Goal: Task Accomplishment & Management: Manage account settings

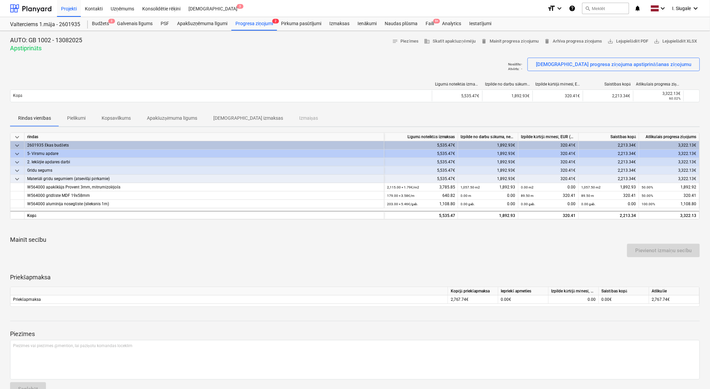
click at [239, 117] on p "[DEMOGRAPHIC_DATA] izmaksas" at bounding box center [248, 118] width 70 height 7
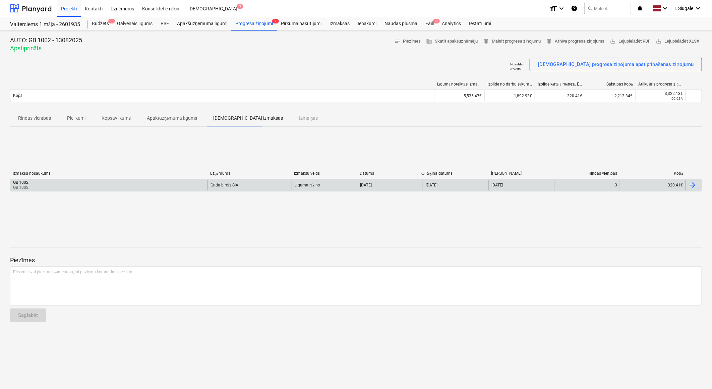
click at [179, 182] on div "GB 1002 GB 1002" at bounding box center [108, 185] width 197 height 11
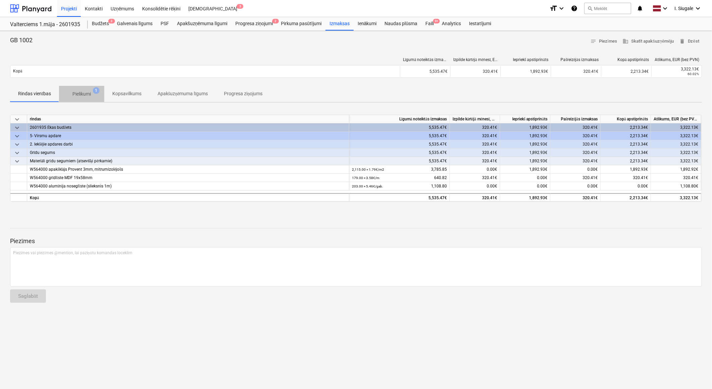
click at [87, 91] on p "Pielikumi" at bounding box center [81, 94] width 18 height 7
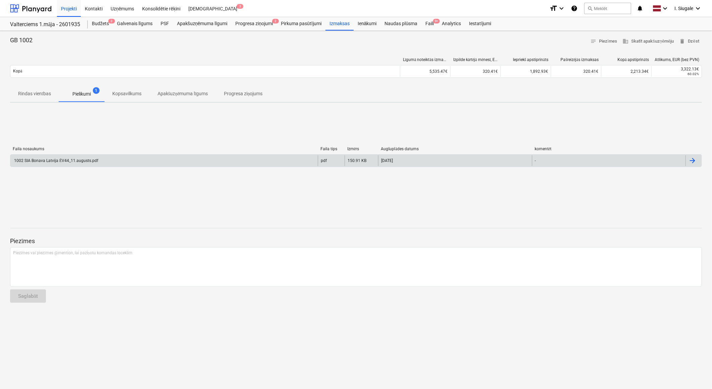
click at [80, 158] on div "1002 SIA Bonava Latvija ĒV44_11.augusts.pdf" at bounding box center [163, 160] width 307 height 11
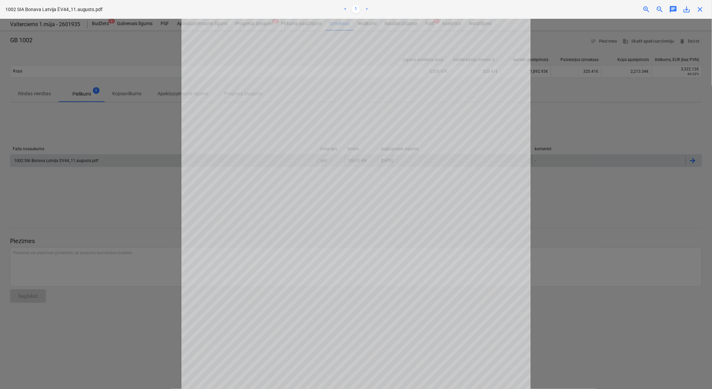
click at [700, 14] on div "1002 SIA Bonava Latvija ĒV44_11.augusts.pdf < 1 > zoom_in zoom_out chat 0 save…" at bounding box center [356, 9] width 712 height 19
click at [698, 8] on span "close" at bounding box center [700, 9] width 8 height 8
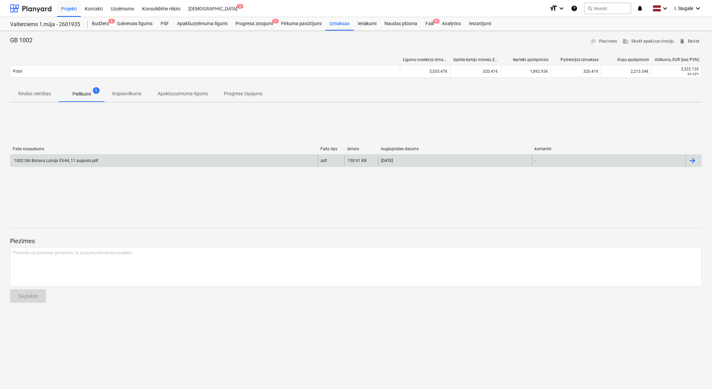
click at [695, 41] on span "delete Dzēst" at bounding box center [689, 42] width 20 height 8
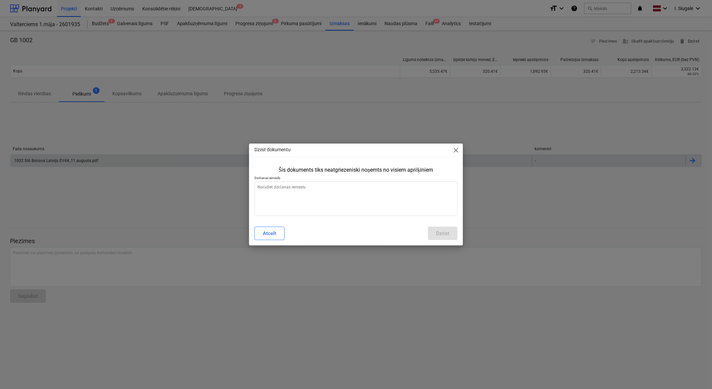
type textarea "x"
click at [360, 194] on textarea at bounding box center [355, 198] width 203 height 35
type textarea "n"
type textarea "x"
type textarea "ne"
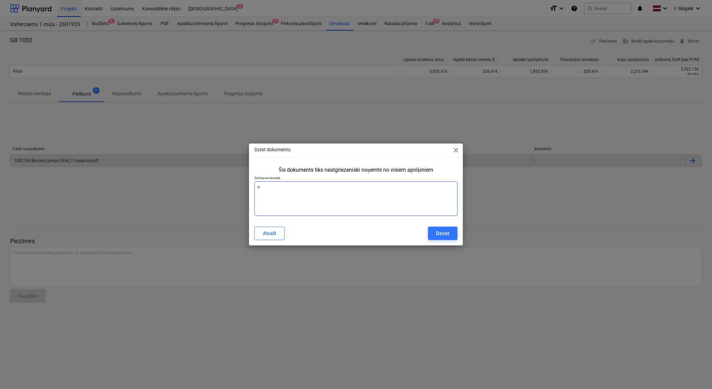
type textarea "x"
type textarea "nep"
type textarea "x"
type textarea "nepa"
type textarea "x"
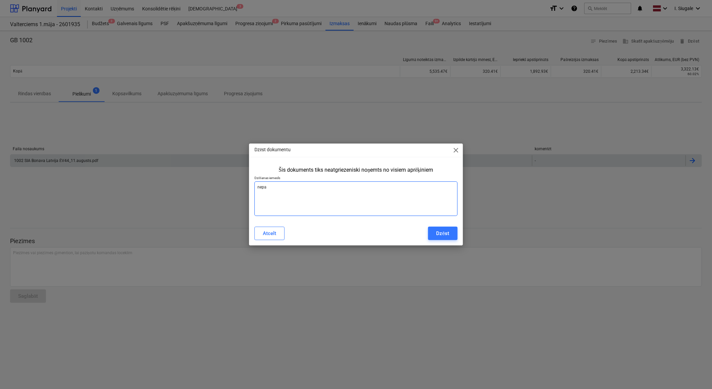
type textarea "nepar"
type textarea "x"
type textarea "nepare"
type textarea "x"
type textarea "neparei"
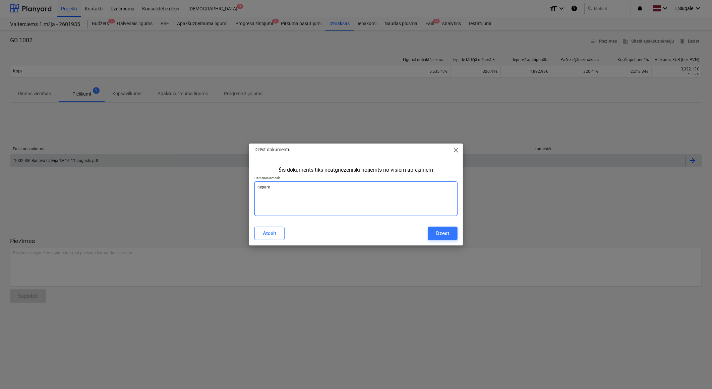
type textarea "x"
type textarea "nepareiz"
type textarea "x"
type textarea "nepareiza"
type textarea "x"
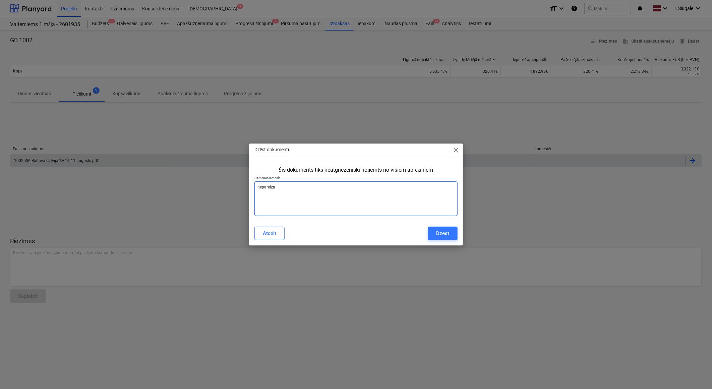
type textarea "nepareizas"
type textarea "x"
type textarea "nepareizas"
type textarea "x"
type textarea "nepareizas"
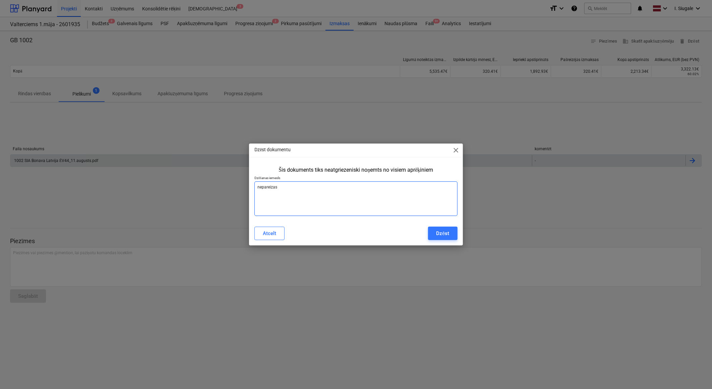
type textarea "x"
type textarea "nepareiza"
type textarea "x"
type textarea "nepareiza"
type textarea "x"
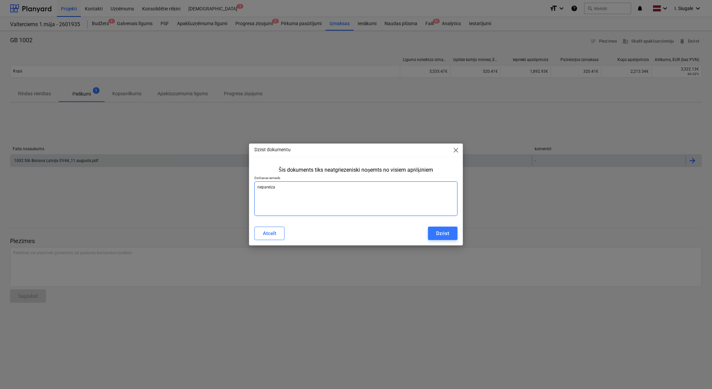
type textarea "nepareiza s"
type textarea "x"
type textarea "nepareiza su"
type textarea "x"
type textarea "nepareiza sum"
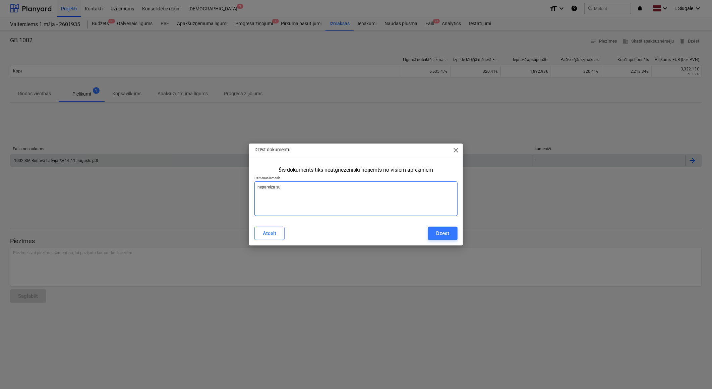
type textarea "x"
type textarea "nepareiza summ"
type textarea "x"
type textarea "nepareiza summa"
type textarea "x"
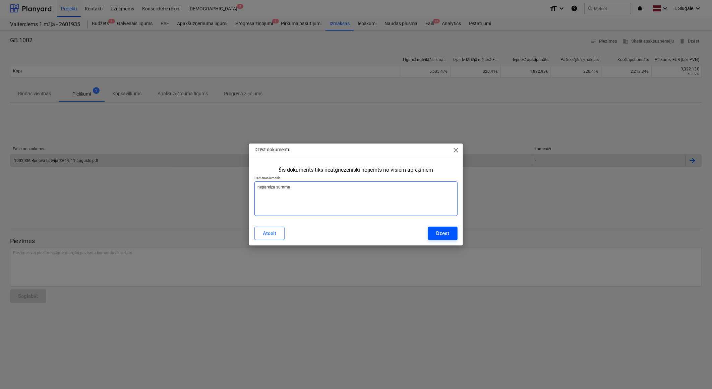
type textarea "nepareiza summa"
click at [444, 231] on div "Dzēst" at bounding box center [442, 233] width 13 height 9
type textarea "x"
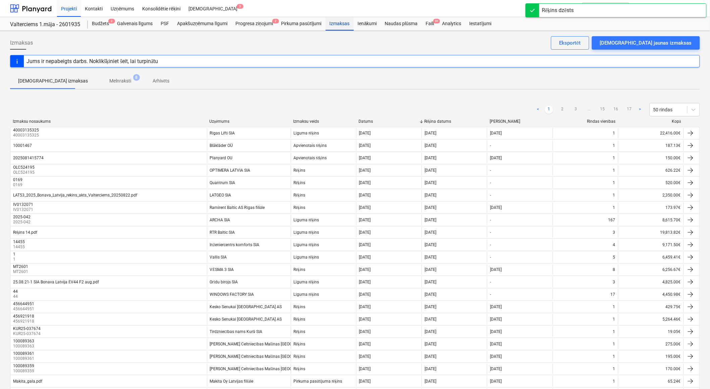
click at [344, 24] on div "Izmaksas" at bounding box center [339, 23] width 28 height 13
click at [429, 25] on div "Faili 9+" at bounding box center [429, 23] width 16 height 13
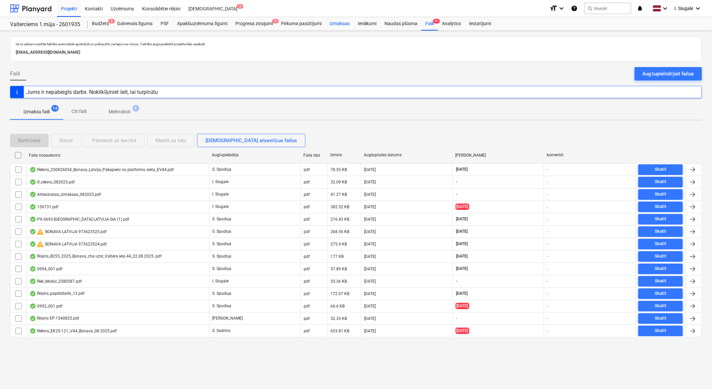
click at [339, 24] on div "Izmaksas" at bounding box center [339, 23] width 28 height 13
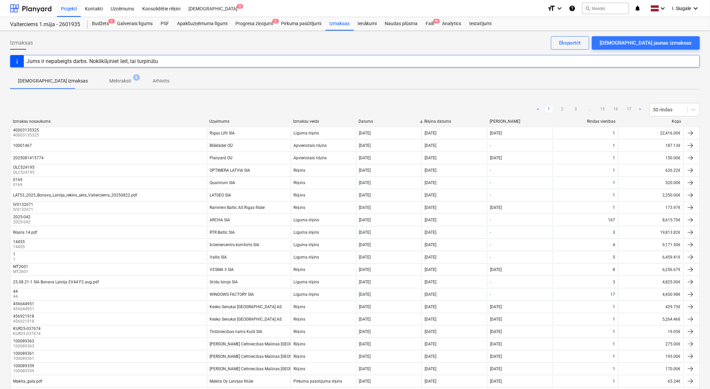
click at [676, 120] on div "Kopā" at bounding box center [651, 121] width 60 height 5
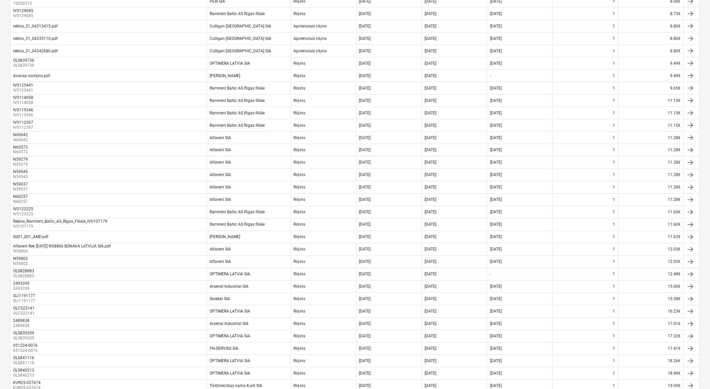
scroll to position [397, 0]
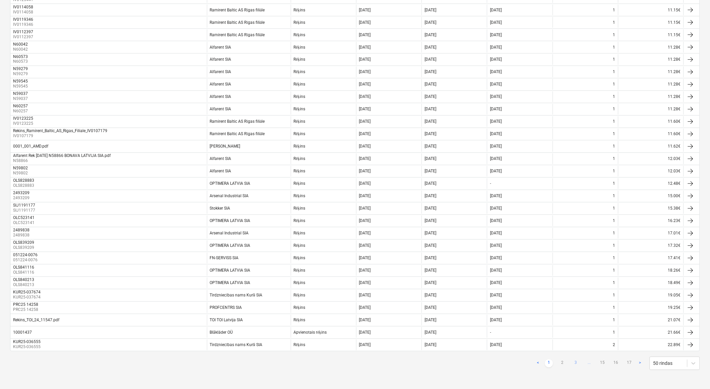
click at [577, 362] on link "3" at bounding box center [575, 363] width 8 height 8
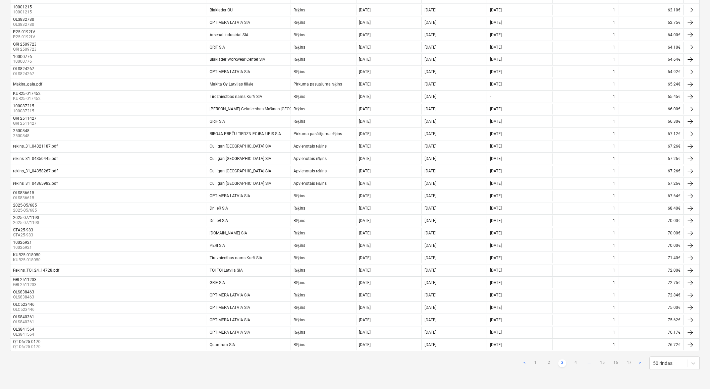
click at [577, 362] on link "4" at bounding box center [575, 363] width 8 height 8
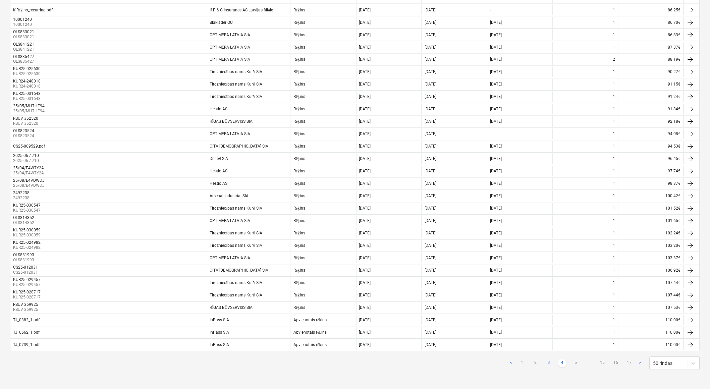
click at [577, 362] on link "5" at bounding box center [575, 363] width 8 height 8
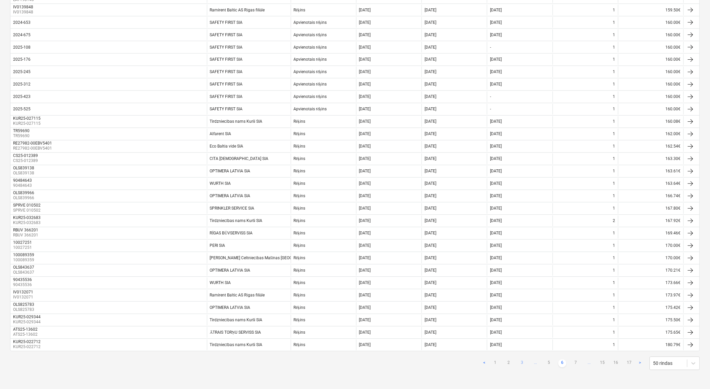
click at [577, 362] on link "7" at bounding box center [575, 363] width 8 height 8
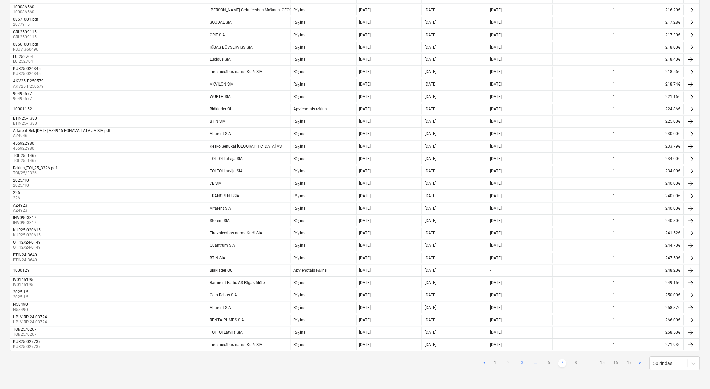
click at [577, 362] on link "8" at bounding box center [575, 363] width 8 height 8
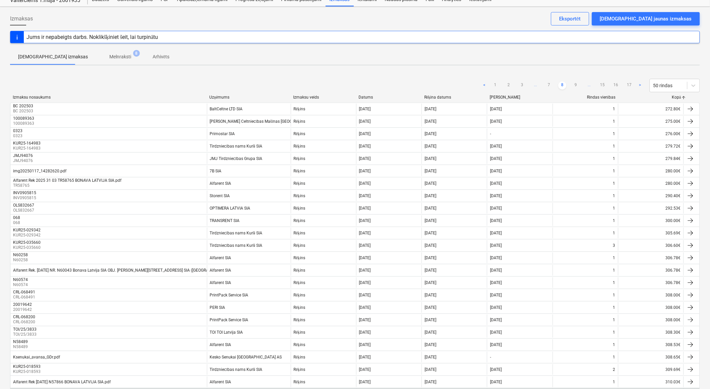
scroll to position [0, 0]
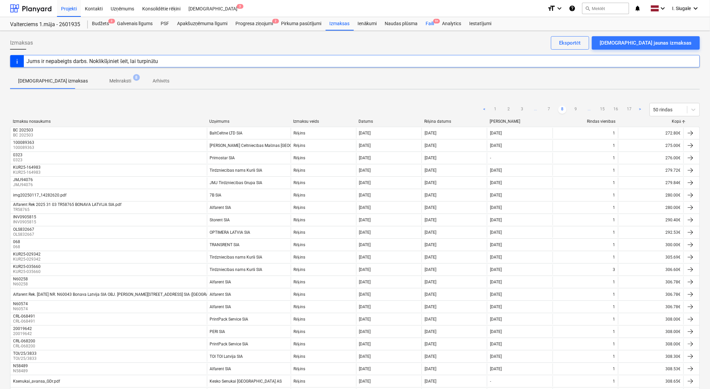
click at [432, 22] on div "Faili 9+" at bounding box center [429, 23] width 16 height 13
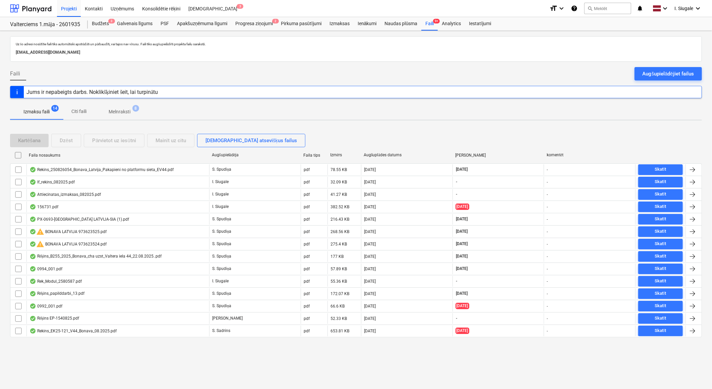
click at [643, 71] on div "Augšupielādējiet failus" at bounding box center [668, 73] width 51 height 9
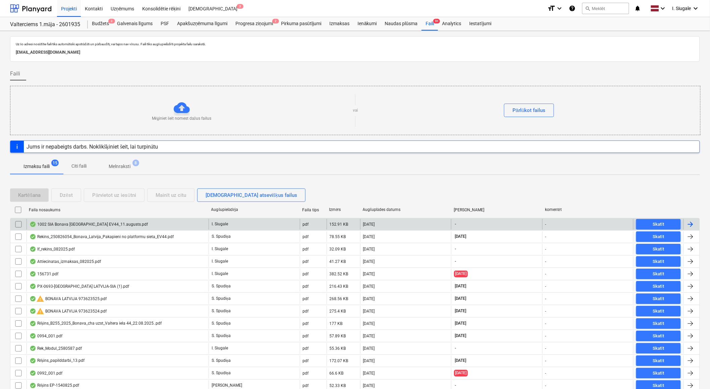
click at [131, 222] on div "1002 SIA Bonava [GEOGRAPHIC_DATA] EV44_11.augusts.pdf" at bounding box center [117, 224] width 182 height 11
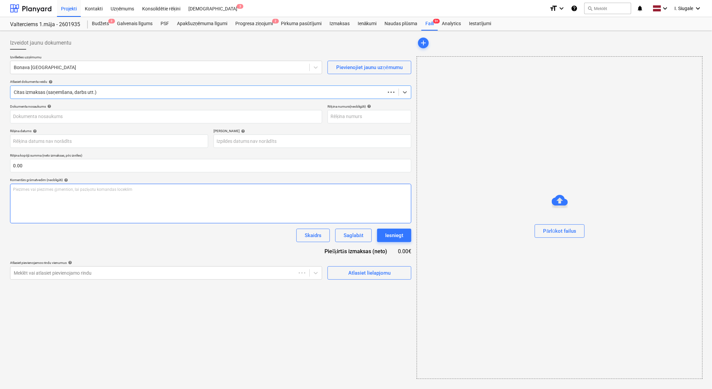
type input "1002"
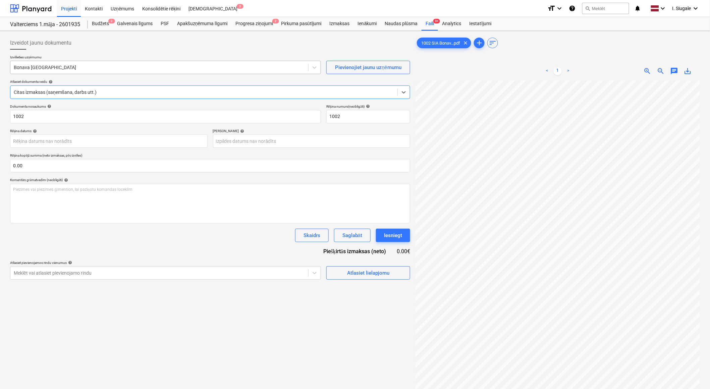
click at [55, 68] on div at bounding box center [159, 67] width 291 height 7
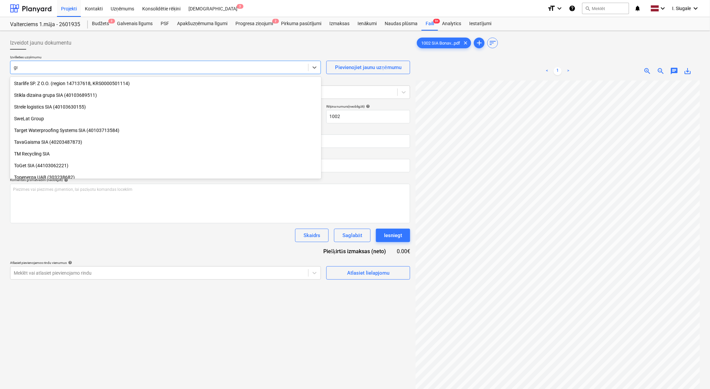
scroll to position [380, 0]
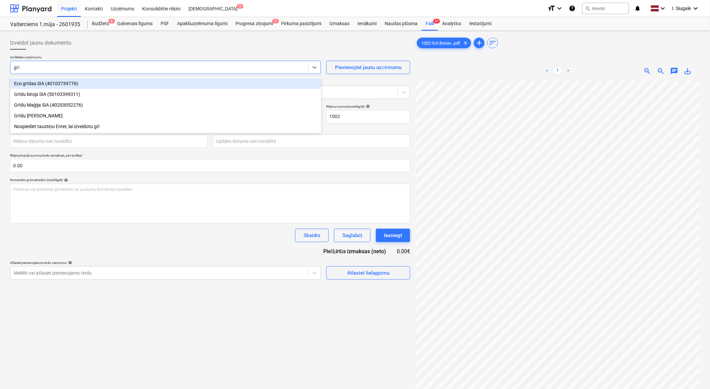
type input "grīd"
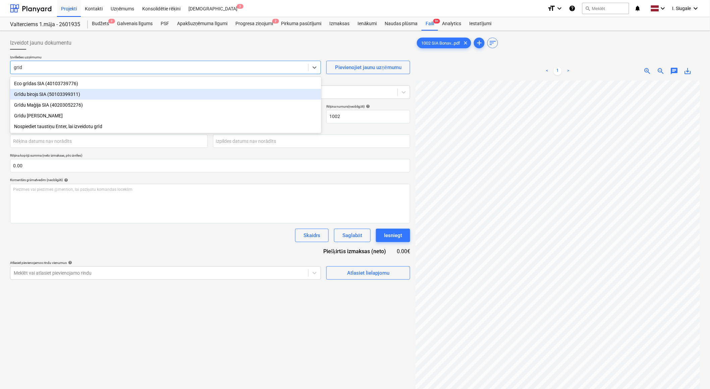
click at [54, 94] on div "Grīdu birojs SIA (50103399311)" at bounding box center [165, 94] width 311 height 11
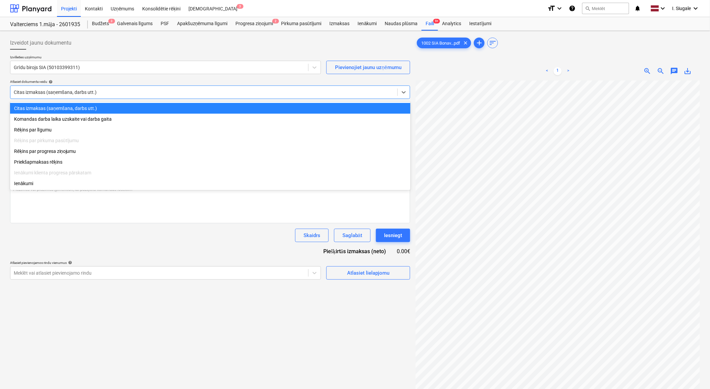
click at [102, 93] on div at bounding box center [204, 92] width 380 height 7
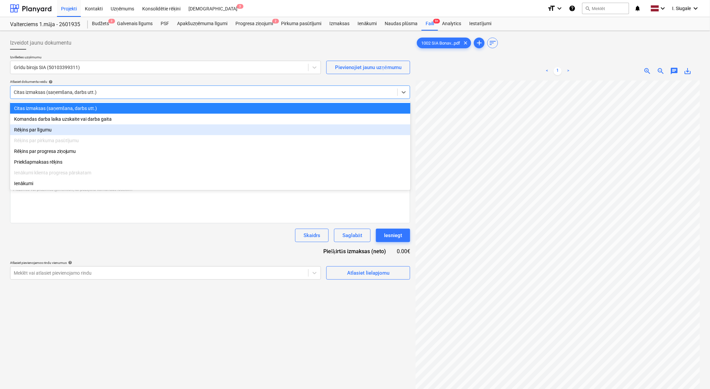
click at [76, 129] on div "Rēķins par līgumu" at bounding box center [210, 129] width 400 height 11
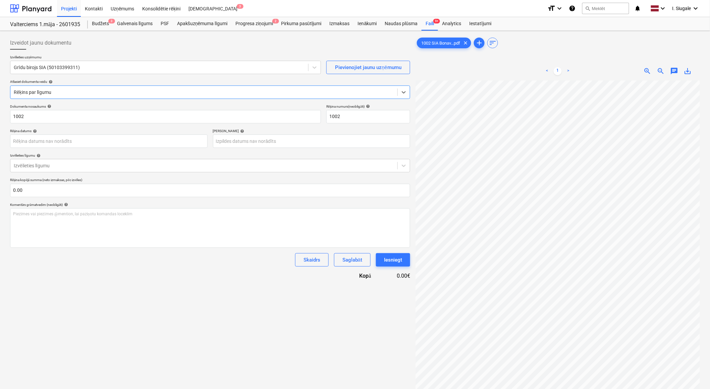
scroll to position [37, 0]
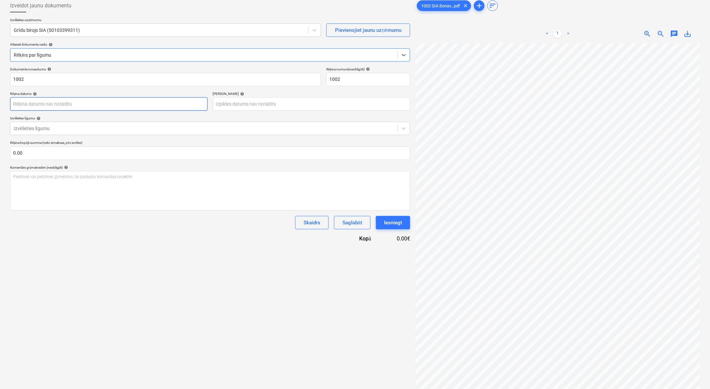
click at [75, 104] on body "Projekti Kontakti Uzņēmums Konsolidētie rēķini Iesūtne 3 format_size keyboard_a…" at bounding box center [355, 157] width 710 height 389
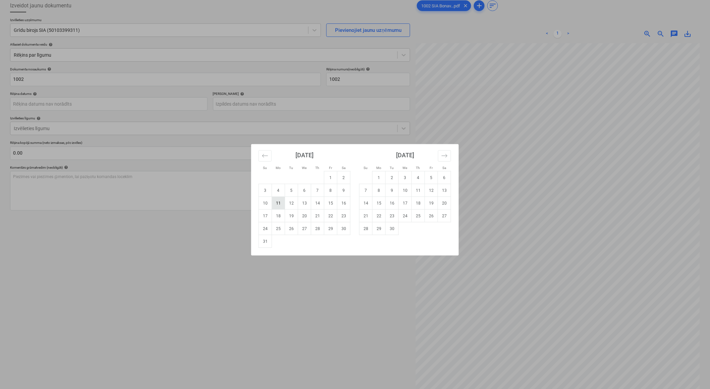
click at [280, 203] on td "11" at bounding box center [278, 203] width 13 height 13
type input "[DATE]"
click at [255, 102] on body "Projekti Kontakti Uzņēmums Konsolidētie rēķini Iesūtne 3 format_size keyboard_a…" at bounding box center [355, 157] width 710 height 389
click at [315, 217] on td "21" at bounding box center [317, 215] width 13 height 13
type input "[DATE]"
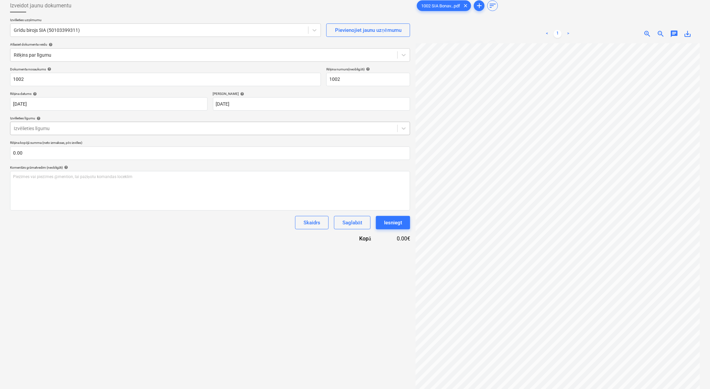
click at [65, 129] on div at bounding box center [204, 128] width 380 height 7
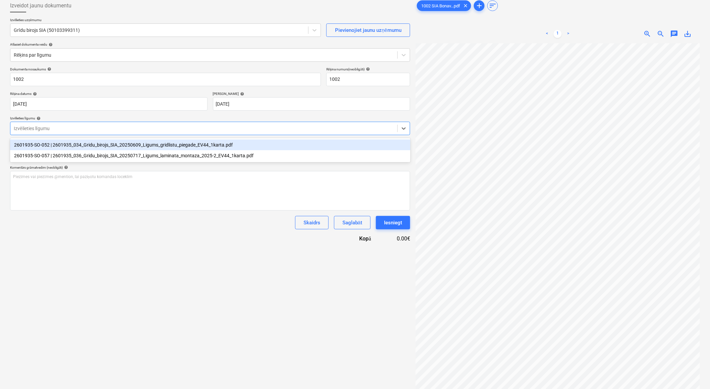
click at [154, 273] on div "Izveidot jaunu dokumentu Izvēlieties uzņēmumu Grīdu birojs SIA (50103399311) Pi…" at bounding box center [209, 206] width 405 height 420
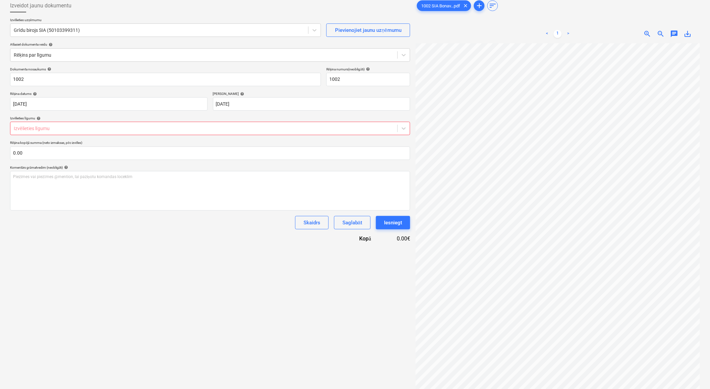
click at [197, 288] on div "Izveidot jaunu dokumentu Izvēlieties uzņēmumu Grīdu birojs SIA (50103399311) Pi…" at bounding box center [209, 206] width 405 height 420
click at [70, 124] on div "Izvēlieties līgumu" at bounding box center [203, 128] width 387 height 9
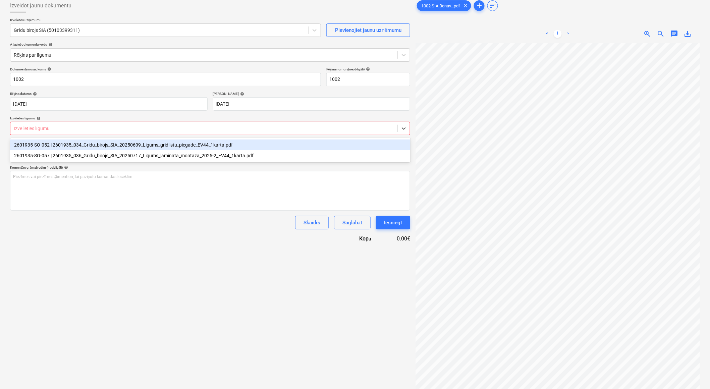
click at [77, 147] on div "2601935-SO-052 | 2601935_034_Gridu_birojs_SIA_20250609_Ligums_gridlistu_piegade…" at bounding box center [210, 144] width 400 height 11
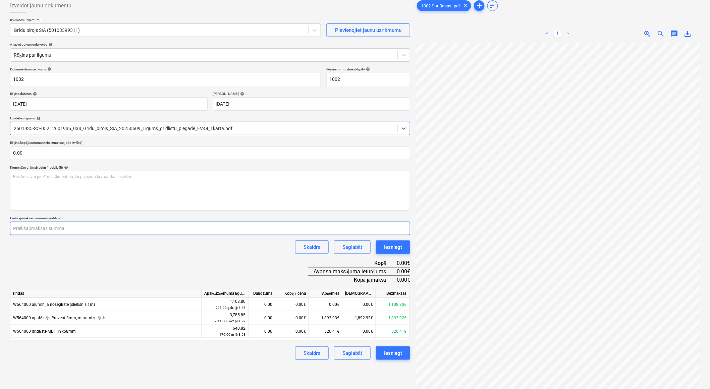
click at [72, 228] on input "number" at bounding box center [210, 228] width 400 height 13
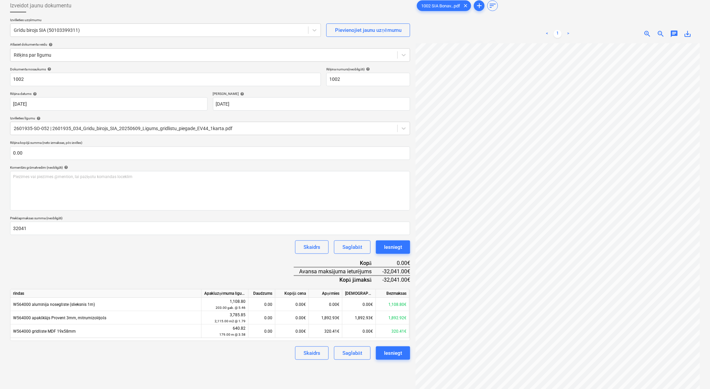
click at [91, 264] on div "Dokumenta nosaukums help 1002 Rēķina numurs (neobligāti) help 1002 Rēķina datum…" at bounding box center [210, 213] width 400 height 293
click at [42, 226] on input "32041" at bounding box center [210, 228] width 400 height 13
type input "320.41"
click at [78, 259] on div "Dokumenta nosaukums help 1002 Rēķina numurs (neobligāti) help 1002 Rēķina datum…" at bounding box center [210, 213] width 400 height 293
click at [259, 336] on div "0.00" at bounding box center [261, 330] width 21 height 13
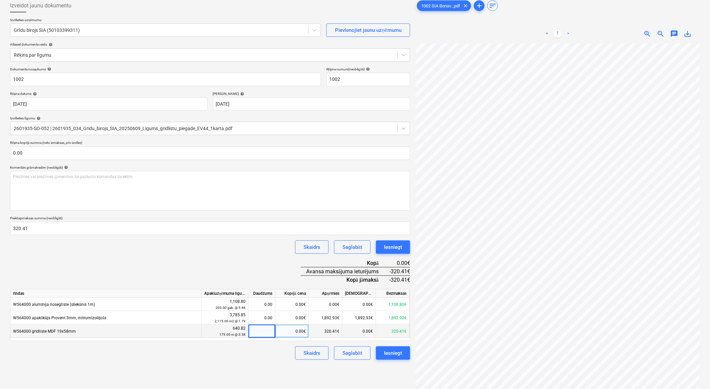
type input "1"
click at [286, 334] on div "0.00€" at bounding box center [292, 330] width 34 height 13
drag, startPoint x: 257, startPoint y: 331, endPoint x: 280, endPoint y: 332, distance: 22.8
click at [0, 0] on div "W564000 grīdlīste MDF 19x58mm 640.82 179.00 m @ 3.58 1.00 3.58€ 320.41€ 0.00€ 3…" at bounding box center [0, 0] width 0 height 0
drag, startPoint x: 259, startPoint y: 332, endPoint x: 276, endPoint y: 333, distance: 16.8
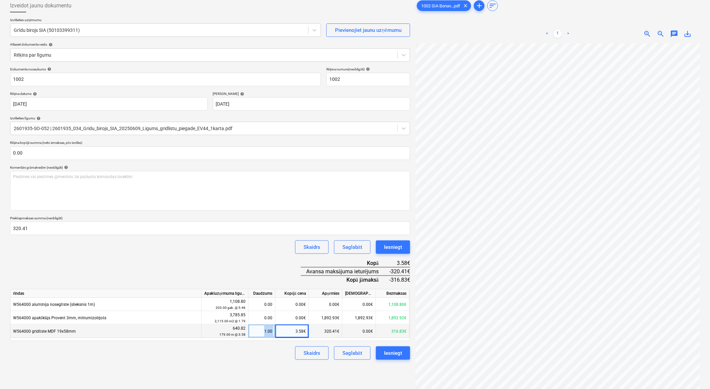
click at [0, 0] on div "W564000 grīdlīste MDF 19x58mm 640.82 179.00 m @ 3.58 1.00 3.58€ 320.41€ 0.00€ 3…" at bounding box center [0, 0] width 0 height 0
drag, startPoint x: 276, startPoint y: 333, endPoint x: 262, endPoint y: 346, distance: 18.5
click at [262, 346] on div "Dokumenta nosaukums help 1002 Rēķina numurs (neobligāti) help 1002 Rēķina datum…" at bounding box center [210, 213] width 400 height 293
drag, startPoint x: 259, startPoint y: 332, endPoint x: 275, endPoint y: 332, distance: 16.4
click at [0, 0] on div "W564000 grīdlīste MDF 19x58mm 640.82 179.00 m @ 3.58 1.00 3.58€ 320.41€ 0.00€ 3…" at bounding box center [0, 0] width 0 height 0
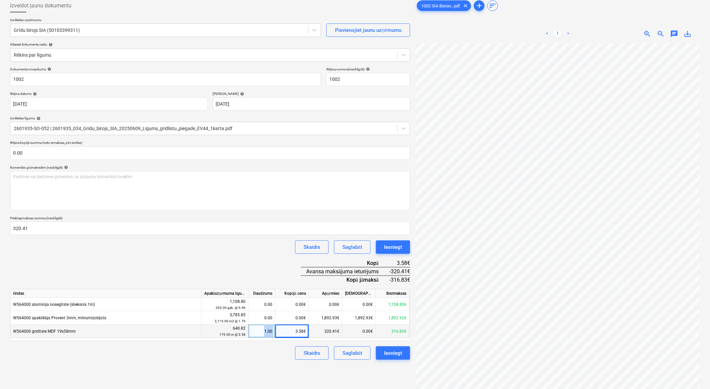
drag, startPoint x: 275, startPoint y: 332, endPoint x: 289, endPoint y: 329, distance: 13.9
click at [289, 329] on div "3.58€" at bounding box center [292, 330] width 34 height 13
click at [253, 353] on div "Skaidrs Saglabāt Iesniegt" at bounding box center [210, 352] width 400 height 13
click at [253, 334] on div "1.00" at bounding box center [261, 330] width 21 height 13
type input "0"
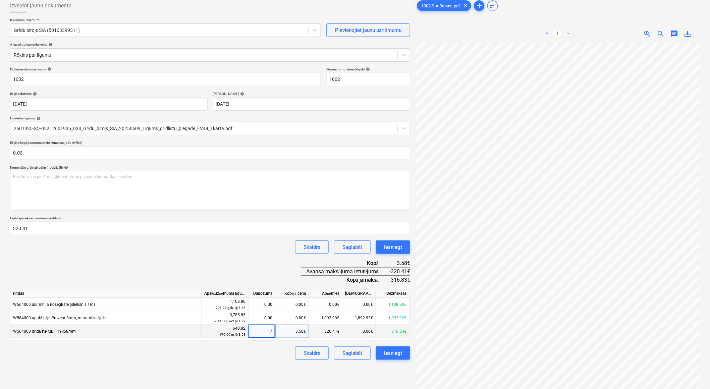
type input "179"
click at [269, 357] on div "Skaidrs Saglabāt Iesniegt" at bounding box center [210, 352] width 400 height 13
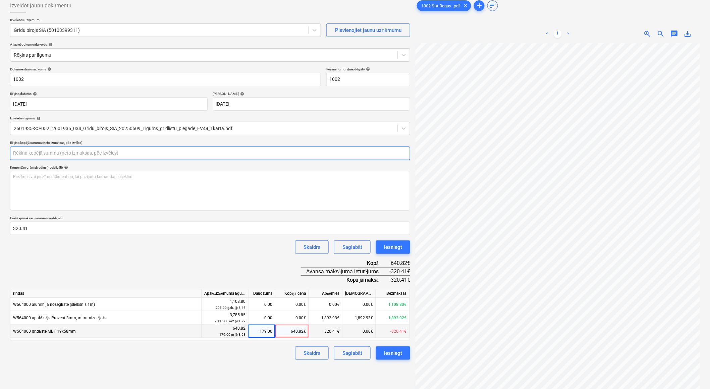
click at [24, 153] on input "text" at bounding box center [210, 152] width 400 height 13
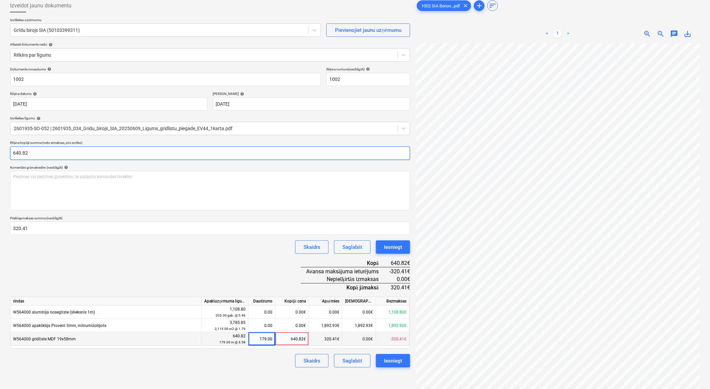
type input "640.82"
click at [72, 259] on div "Dokumenta nosaukums help 1002 Rēķina numurs (neobligāti) help 1002 Rēķina datum…" at bounding box center [210, 217] width 400 height 301
click at [117, 272] on div "Dokumenta nosaukums help 1002 Rēķina numurs (neobligāti) help 1002 Rēķina datum…" at bounding box center [210, 217] width 400 height 301
click at [394, 365] on div "Iesniegt" at bounding box center [393, 360] width 18 height 9
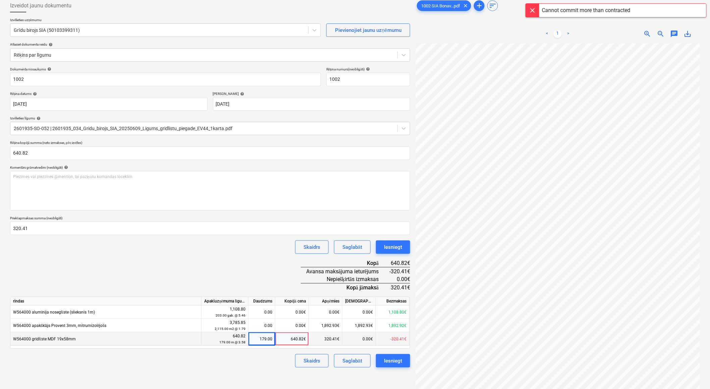
click at [291, 339] on div "640.82€" at bounding box center [292, 338] width 34 height 13
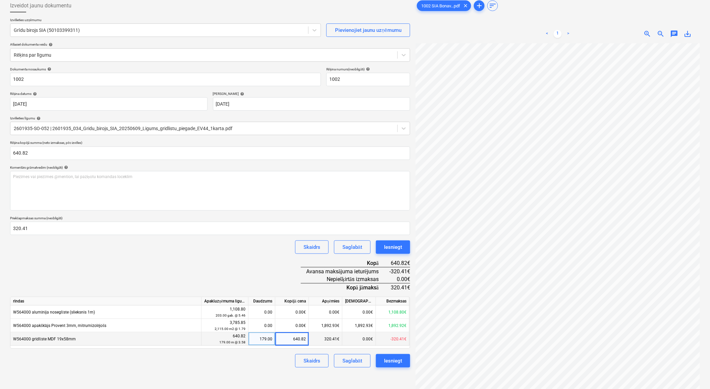
click at [264, 341] on div "179.00" at bounding box center [261, 338] width 21 height 13
type input "89.5"
click at [245, 367] on div "Skaidrs Saglabāt Iesniegt" at bounding box center [210, 360] width 400 height 13
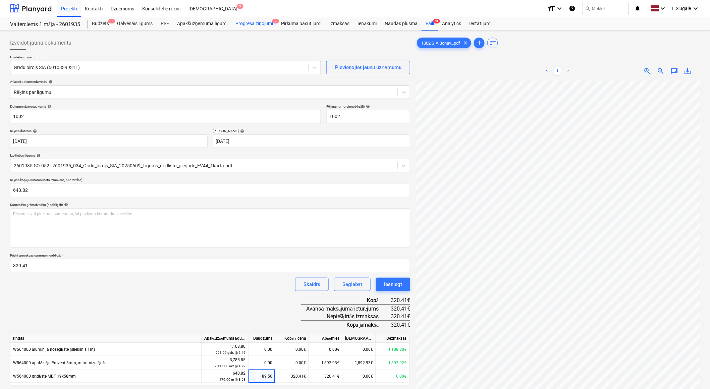
click at [254, 21] on div "Progresa ziņojumi 2" at bounding box center [254, 23] width 46 height 13
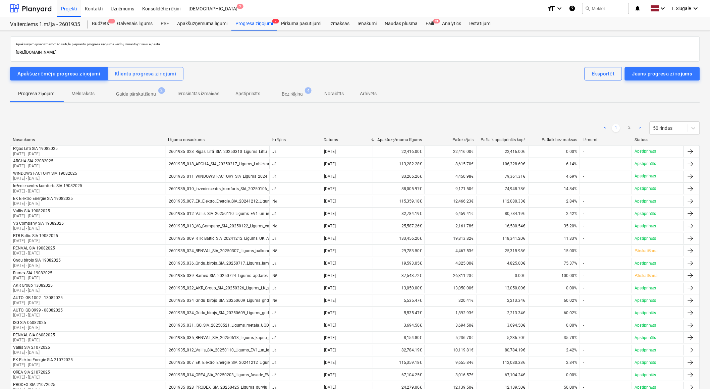
click at [255, 93] on p "Apstiprināts" at bounding box center [247, 93] width 25 height 7
click at [31, 137] on div "Nosaukums" at bounding box center [88, 139] width 150 height 5
click at [31, 138] on div "Nosaukums" at bounding box center [88, 139] width 150 height 5
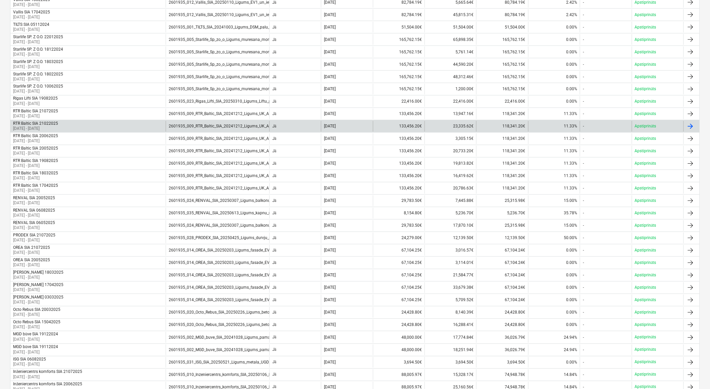
scroll to position [410, 0]
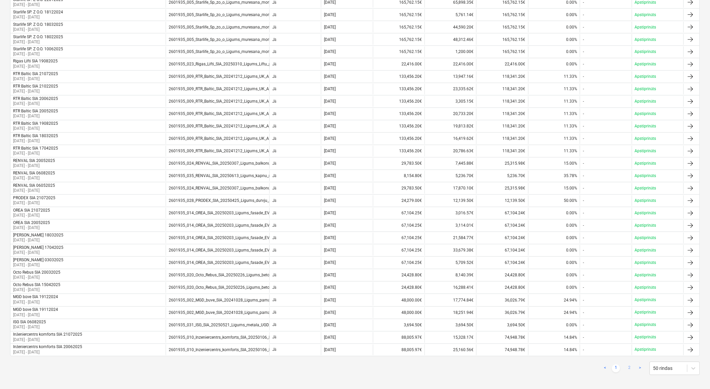
click at [629, 369] on link "2" at bounding box center [629, 368] width 8 height 8
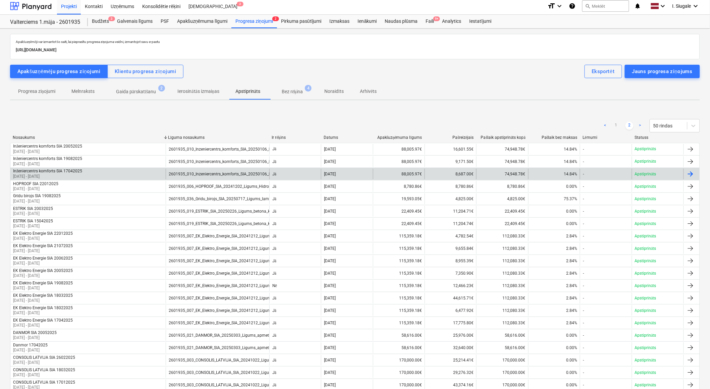
scroll to position [0, 0]
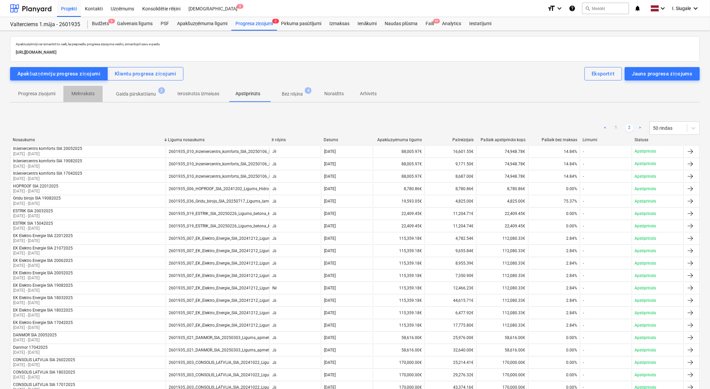
click at [92, 95] on p "Melnraksts" at bounding box center [82, 93] width 23 height 7
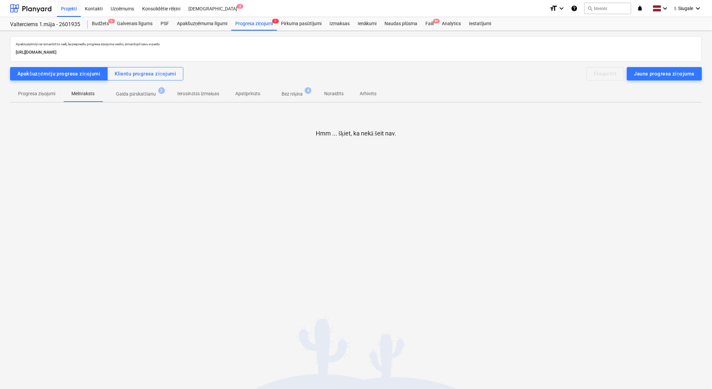
click at [250, 94] on p "Apstiprināts" at bounding box center [247, 93] width 25 height 7
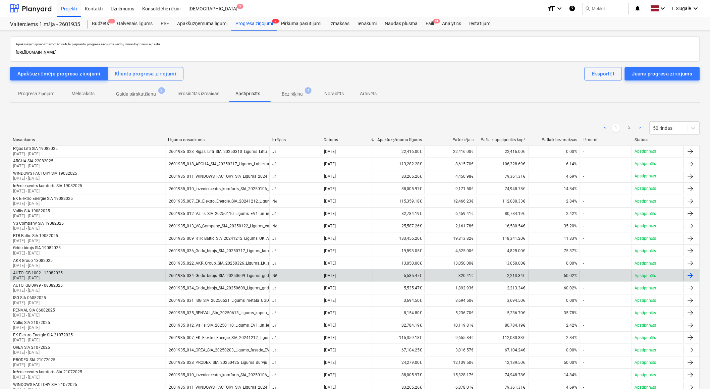
click at [109, 274] on div "AUTO: GB 1002 - 13082025 [DATE] - [DATE]" at bounding box center [87, 275] width 155 height 11
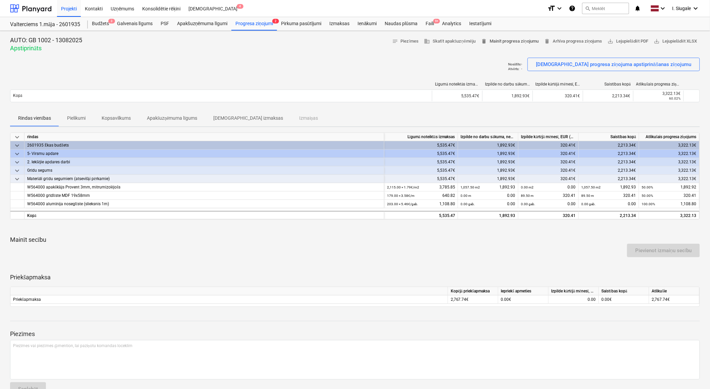
click at [501, 42] on span "delete Mainīt progresa ziņojumu" at bounding box center [510, 42] width 58 height 8
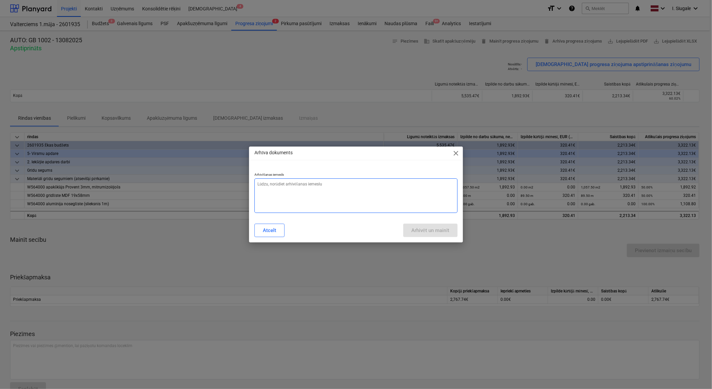
click at [299, 191] on textarea at bounding box center [355, 195] width 203 height 35
type textarea "x"
type textarea "n"
type textarea "x"
type textarea "ne"
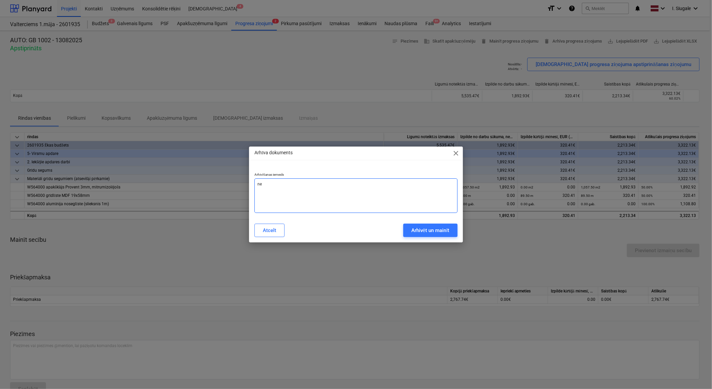
type textarea "x"
type textarea "nep"
type textarea "x"
type textarea "nepa"
type textarea "x"
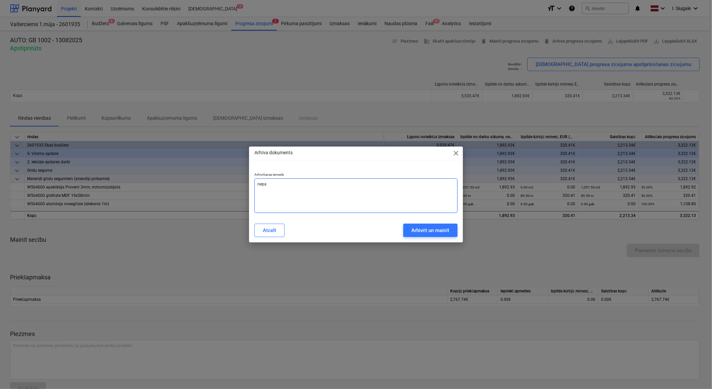
type textarea "nepar"
type textarea "x"
type textarea "nepare"
type textarea "x"
type textarea "neparei"
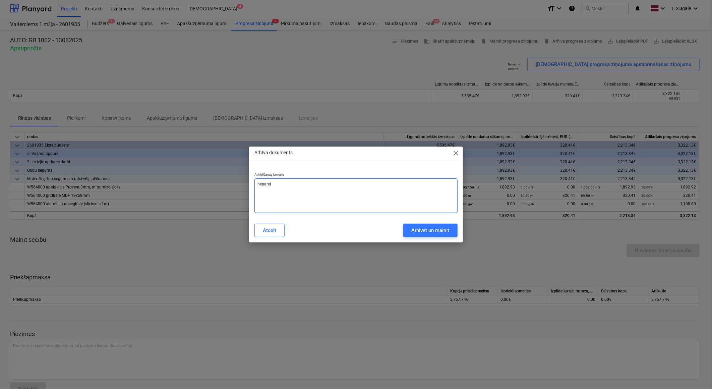
type textarea "x"
type textarea "nepareiz"
type textarea "x"
type textarea "nepareiza"
type textarea "x"
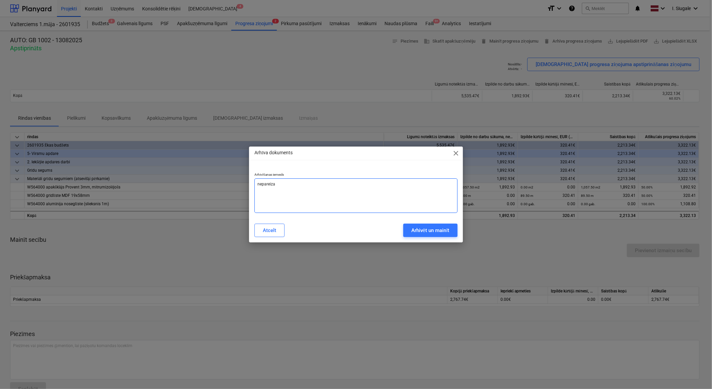
type textarea "nepareiza"
type textarea "x"
type textarea "nepareiza s"
type textarea "x"
type textarea "nepareiza su"
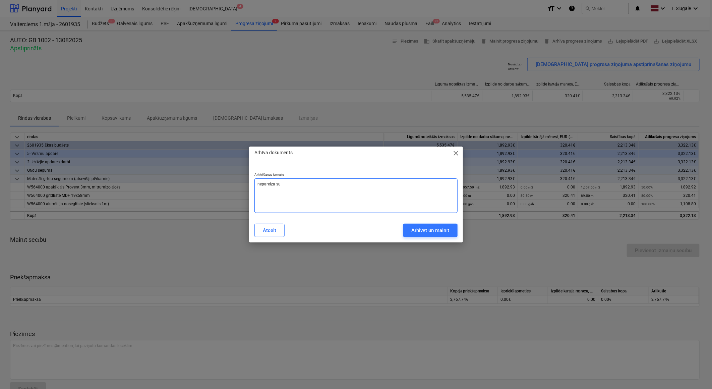
type textarea "x"
type textarea "nepareiza sum"
type textarea "x"
type textarea "nepareiza summ"
type textarea "x"
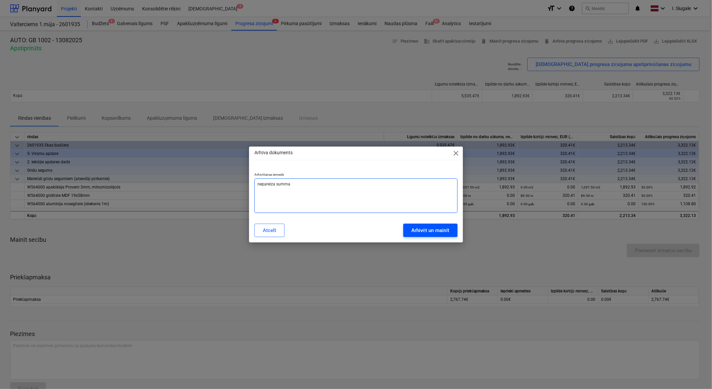
type textarea "nepareiza summa"
click at [420, 233] on div "Arhivēt un mainīt" at bounding box center [430, 230] width 38 height 9
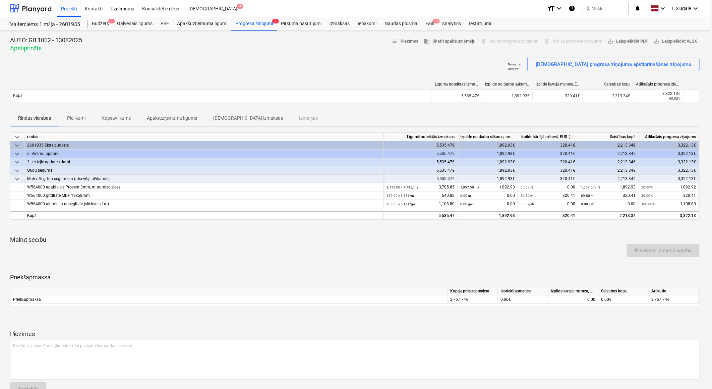
type textarea "x"
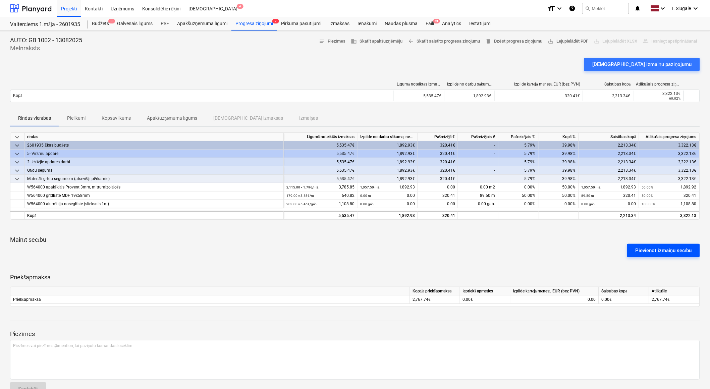
click at [649, 249] on div "Pievienot izmaiņu secību" at bounding box center [663, 250] width 57 height 9
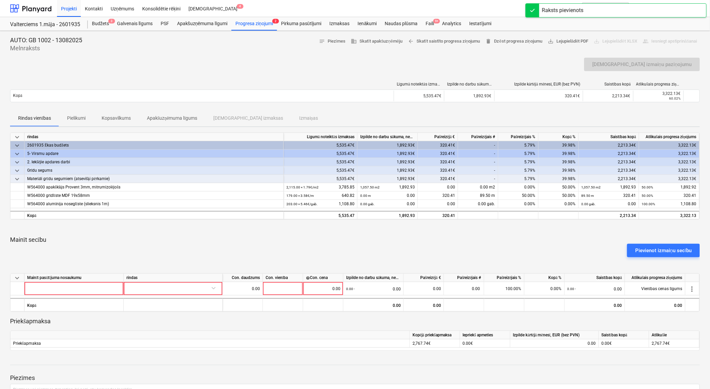
click at [521, 245] on div "Pievienot izmaiņu secību" at bounding box center [354, 250] width 695 height 19
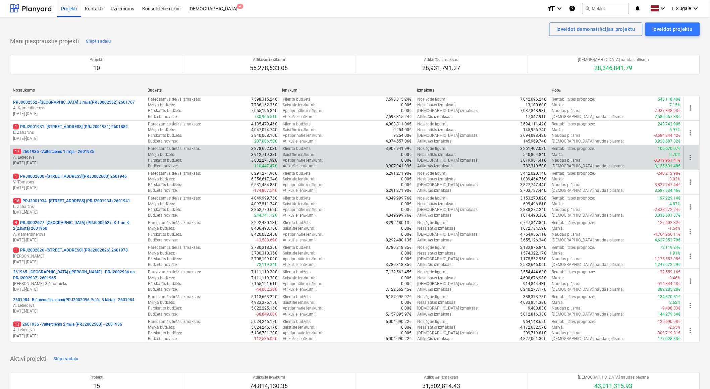
click at [84, 152] on p "17 2601935 - Valterciems 1.māja - 2601935" at bounding box center [53, 152] width 81 height 6
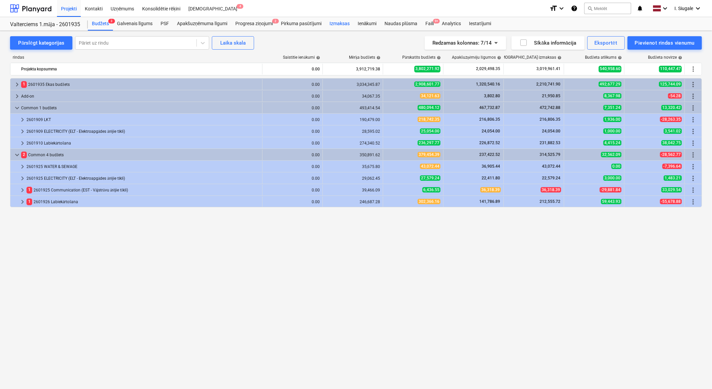
click at [340, 22] on div "Izmaksas" at bounding box center [339, 23] width 28 height 13
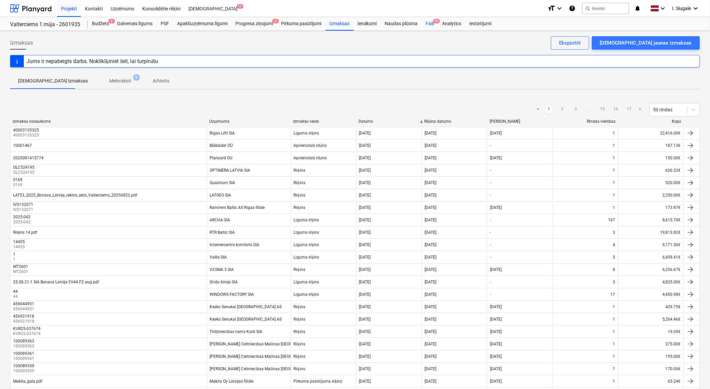
click at [430, 21] on div "Faili 9+" at bounding box center [429, 23] width 16 height 13
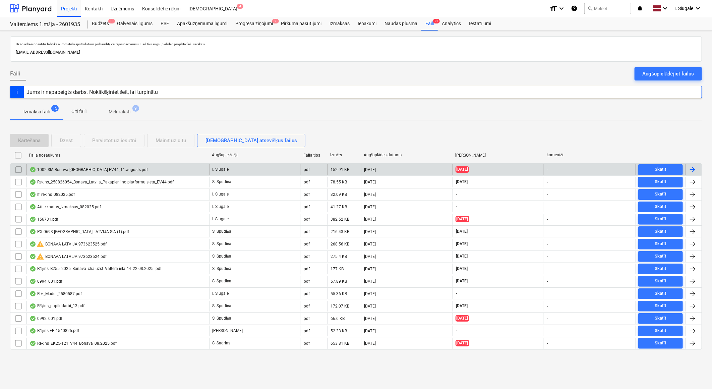
click at [141, 169] on div "1002 SIA Bonava [GEOGRAPHIC_DATA] EV44_11.augusts.pdf" at bounding box center [117, 169] width 183 height 11
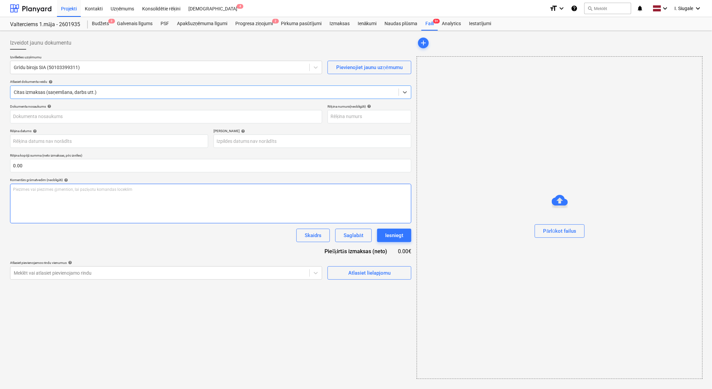
type input "1002"
type input "[DATE]"
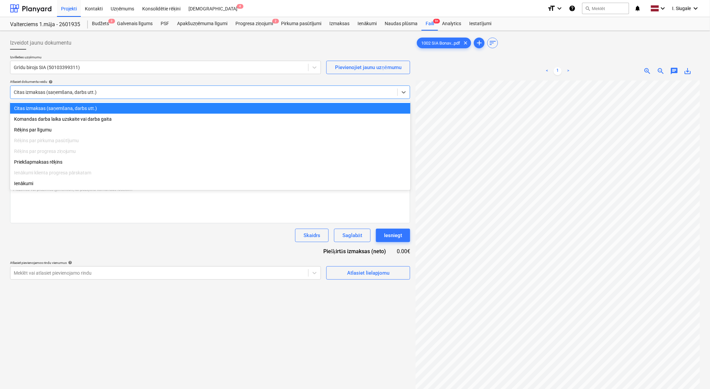
click at [113, 92] on div at bounding box center [204, 92] width 380 height 7
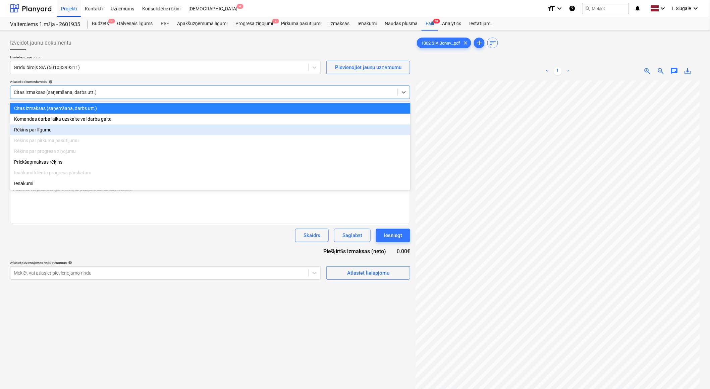
click at [77, 127] on div "Rēķins par līgumu" at bounding box center [210, 129] width 400 height 11
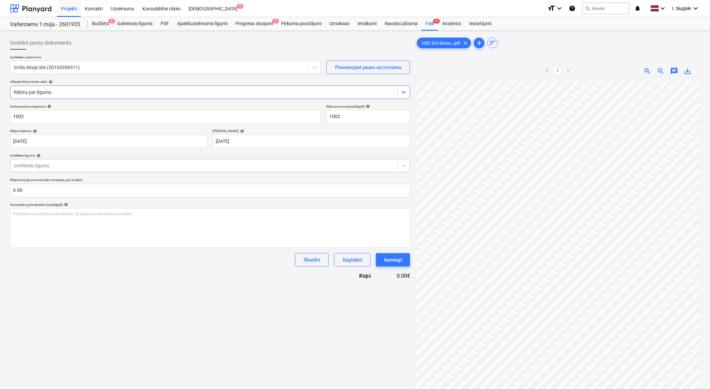
click at [62, 166] on div at bounding box center [204, 165] width 380 height 7
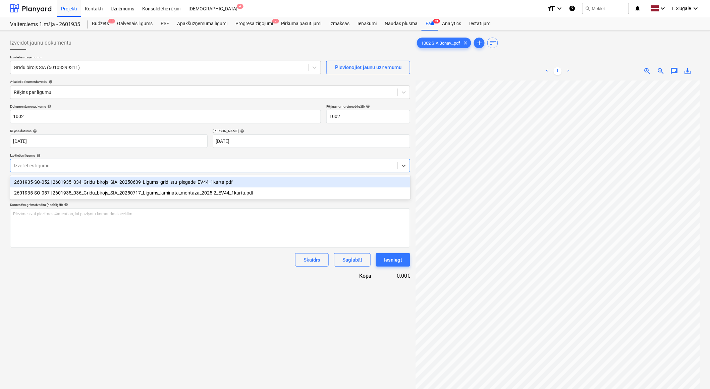
click at [69, 183] on div "2601935-SO-052 | 2601935_034_Gridu_birojs_SIA_20250609_Ligums_gridlistu_piegade…" at bounding box center [210, 182] width 400 height 11
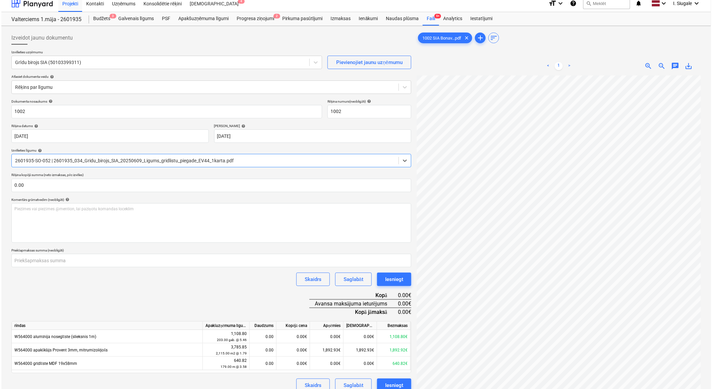
scroll to position [67, 0]
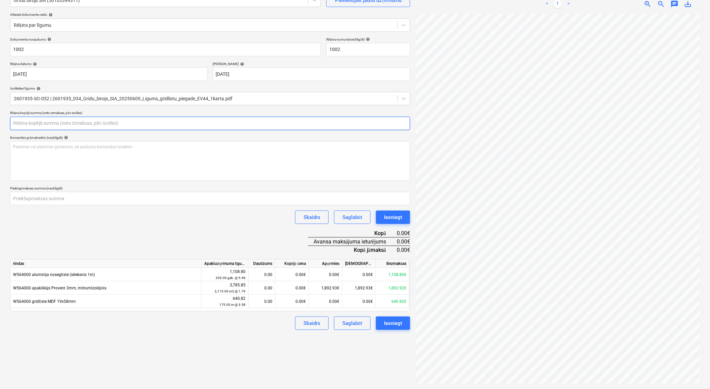
click at [39, 126] on input "text" at bounding box center [210, 123] width 400 height 13
type input "0.00"
click at [36, 122] on input "text" at bounding box center [210, 123] width 400 height 13
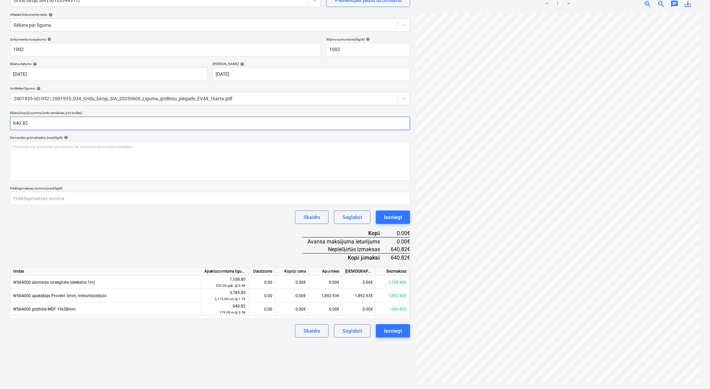
type input "640.82"
click at [67, 240] on div "Dokumenta nosaukums help 1002 Rēķina numurs (neobligāti) help 1002 Rēķina datum…" at bounding box center [210, 187] width 400 height 301
click at [55, 198] on input "number" at bounding box center [210, 198] width 400 height 13
type input "320.41"
click at [112, 220] on div "Skaidrs Saglabāt Iesniegt" at bounding box center [210, 216] width 400 height 13
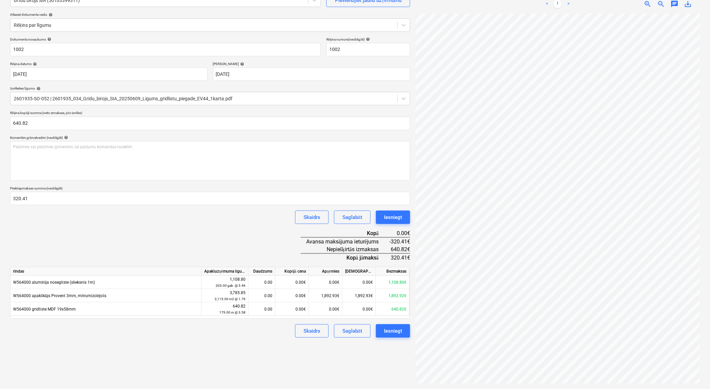
click at [152, 240] on div "Dokumenta nosaukums help 1002 Rēķina numurs (neobligāti) help 1002 Rēķina datum…" at bounding box center [210, 187] width 400 height 301
click at [262, 311] on div "0.00" at bounding box center [261, 308] width 21 height 13
type input "179"
click at [248, 339] on div "Izveidot jaunu dokumentu Izvēlieties uzņēmumu Grīdu birojs SIA (50103399311) Pi…" at bounding box center [209, 176] width 405 height 420
click at [389, 332] on div "Iesniegt" at bounding box center [393, 330] width 18 height 9
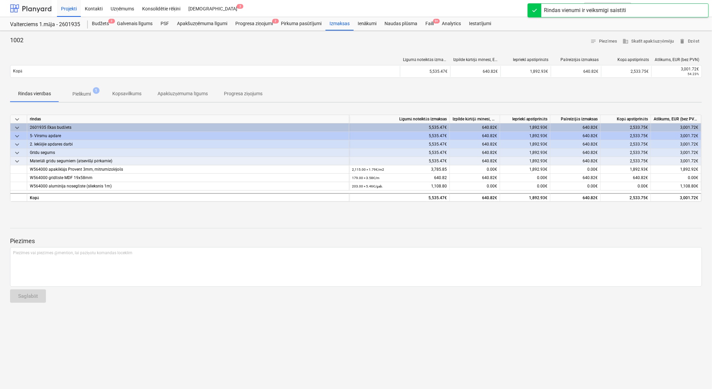
click at [38, 5] on div at bounding box center [31, 8] width 42 height 17
